Goal: Task Accomplishment & Management: Complete application form

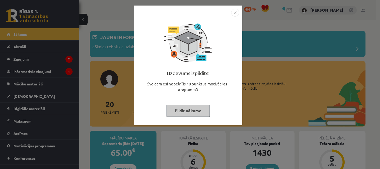
click at [186, 109] on button "Pildīt nākamo" at bounding box center [187, 111] width 43 height 12
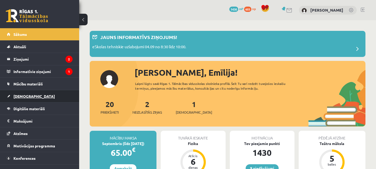
click at [26, 98] on link "[DEMOGRAPHIC_DATA]" at bounding box center [40, 96] width 66 height 12
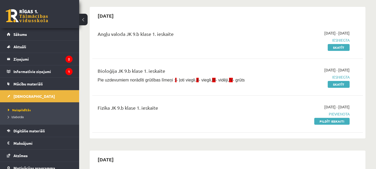
scroll to position [49, 0]
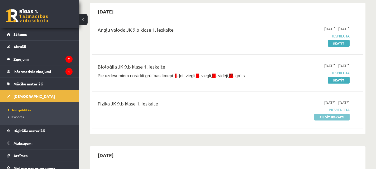
click at [329, 118] on link "Pildīt ieskaiti" at bounding box center [331, 117] width 35 height 7
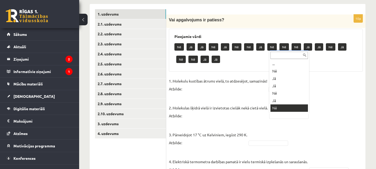
scroll to position [6, 0]
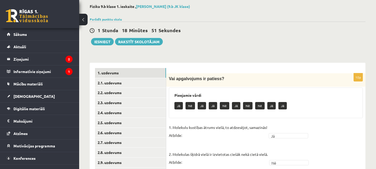
scroll to position [26, 0]
click at [150, 81] on link "2.1. uzdevums" at bounding box center [130, 83] width 71 height 10
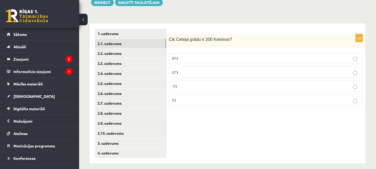
scroll to position [66, 0]
click at [188, 85] on p "-73" at bounding box center [266, 86] width 188 height 6
click at [134, 54] on link "2.2. uzdevums" at bounding box center [130, 53] width 71 height 10
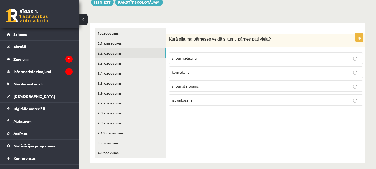
scroll to position [71, 0]
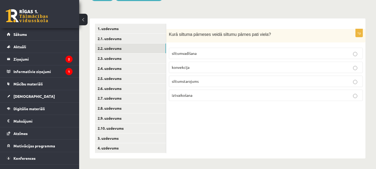
click at [214, 65] on p "konvekcija" at bounding box center [266, 68] width 188 height 6
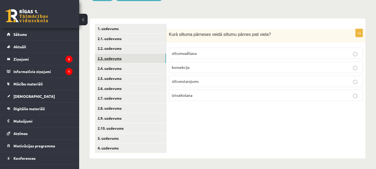
click at [147, 61] on link "2.3. uzdevums" at bounding box center [130, 59] width 71 height 10
click at [217, 85] on label "Kažokāda" at bounding box center [266, 81] width 194 height 11
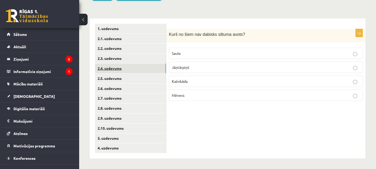
click at [150, 69] on link "2.4. uzdevums" at bounding box center [130, 69] width 71 height 10
click at [248, 72] on label "siltumstarojums" at bounding box center [266, 67] width 194 height 11
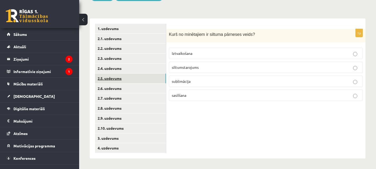
click at [137, 81] on link "2.5. uzdevums" at bounding box center [130, 79] width 71 height 10
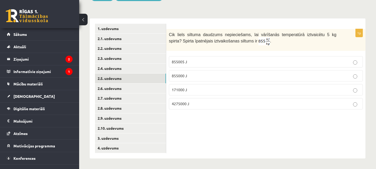
click at [236, 101] on p "4275000 J" at bounding box center [266, 104] width 188 height 6
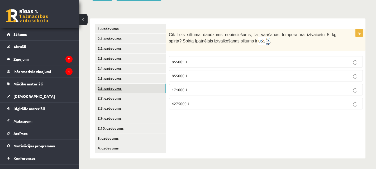
click at [147, 90] on link "2.6. uzdevums" at bounding box center [130, 89] width 71 height 10
click at [217, 64] on p "672000" at bounding box center [266, 62] width 188 height 6
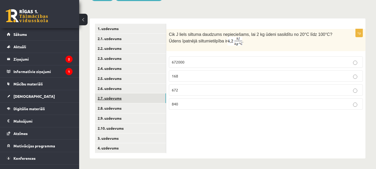
click at [157, 96] on link "2.7. uzdevums" at bounding box center [130, 98] width 71 height 10
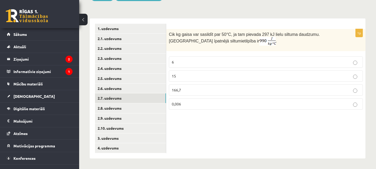
click at [186, 62] on p "6" at bounding box center [266, 62] width 188 height 6
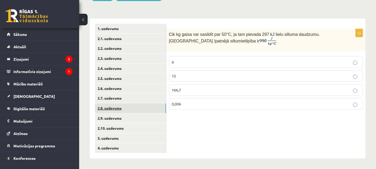
click at [124, 109] on link "2.8. uzdevums" at bounding box center [130, 108] width 71 height 10
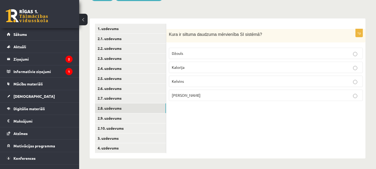
click at [177, 54] on span "Džouls" at bounding box center [177, 53] width 11 height 5
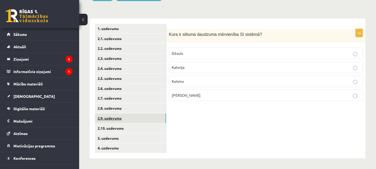
click at [141, 121] on link "2.9. uzdevums" at bounding box center [130, 118] width 71 height 10
click at [228, 98] on p "kondensācijā" at bounding box center [266, 96] width 188 height 6
click at [143, 132] on link "2.10. uzdevums" at bounding box center [130, 128] width 71 height 10
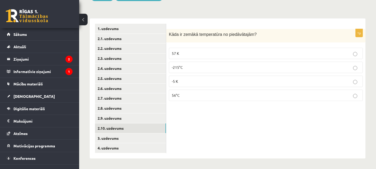
click at [190, 53] on p "57 K" at bounding box center [266, 54] width 188 height 6
click at [135, 139] on link "3. uzdevums" at bounding box center [130, 138] width 71 height 10
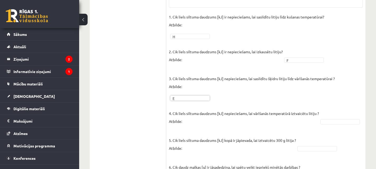
scroll to position [283, 0]
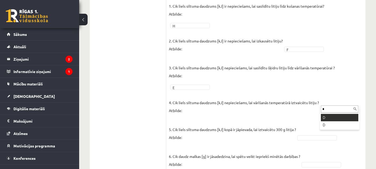
type input "*"
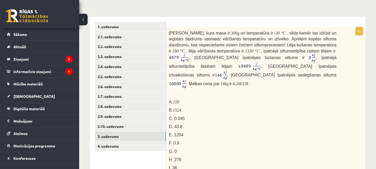
scroll to position [72, 0]
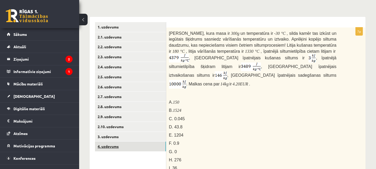
click at [144, 147] on link "4. uzdevums" at bounding box center [130, 147] width 71 height 10
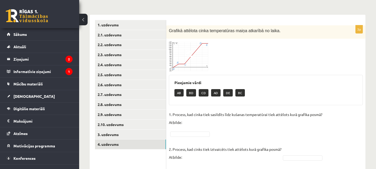
scroll to position [69, 0]
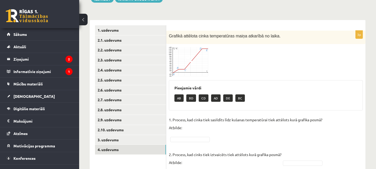
click at [191, 52] on img at bounding box center [189, 62] width 40 height 30
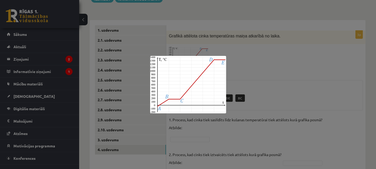
click at [254, 78] on div at bounding box center [188, 84] width 376 height 169
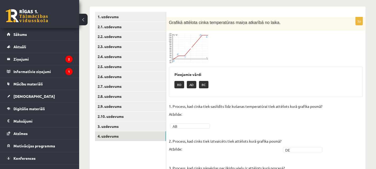
scroll to position [83, 0]
click at [144, 20] on link "1. uzdevums" at bounding box center [130, 17] width 71 height 10
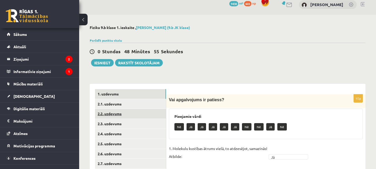
scroll to position [0, 0]
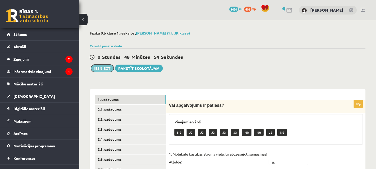
click at [109, 70] on button "Iesniegt" at bounding box center [102, 68] width 23 height 7
